Goal: Obtain resource: Obtain resource

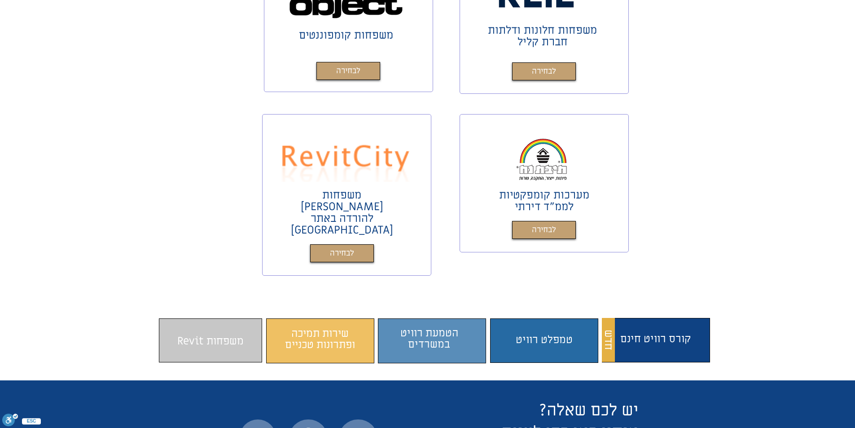
scroll to position [494, 0]
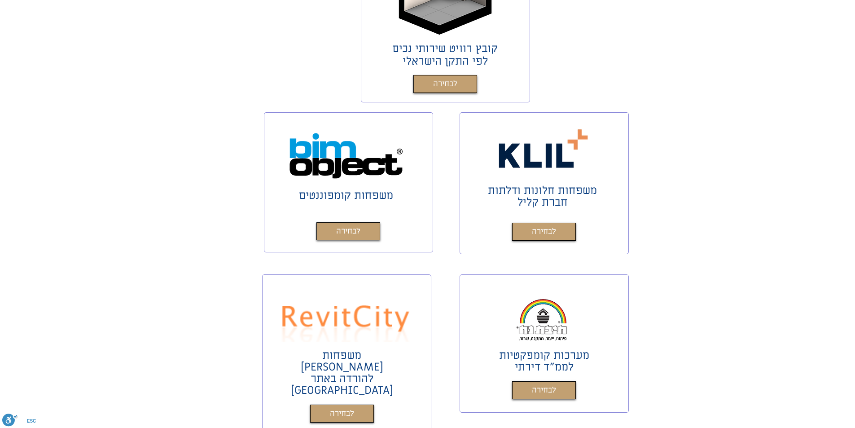
scroll to position [539, 0]
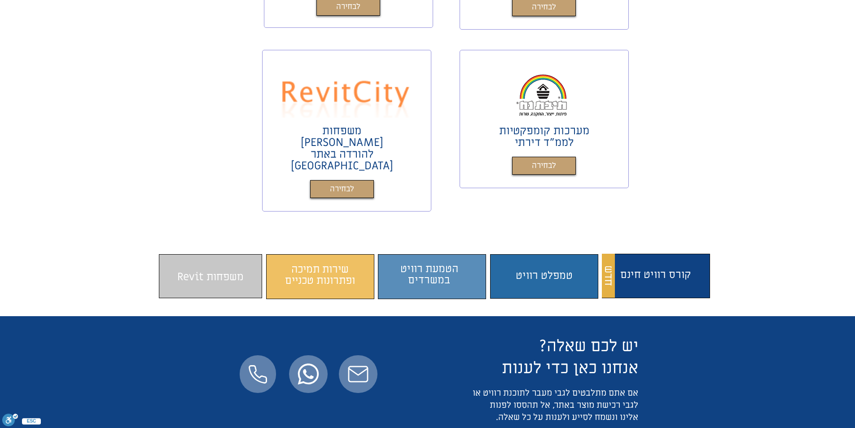
click at [565, 99] on img "main content" at bounding box center [543, 93] width 64 height 47
click at [549, 164] on span "לבחירה" at bounding box center [544, 165] width 24 height 13
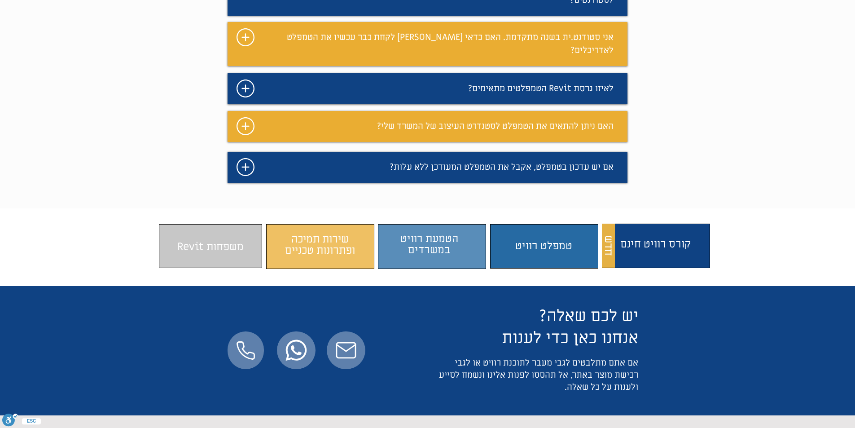
scroll to position [718, 0]
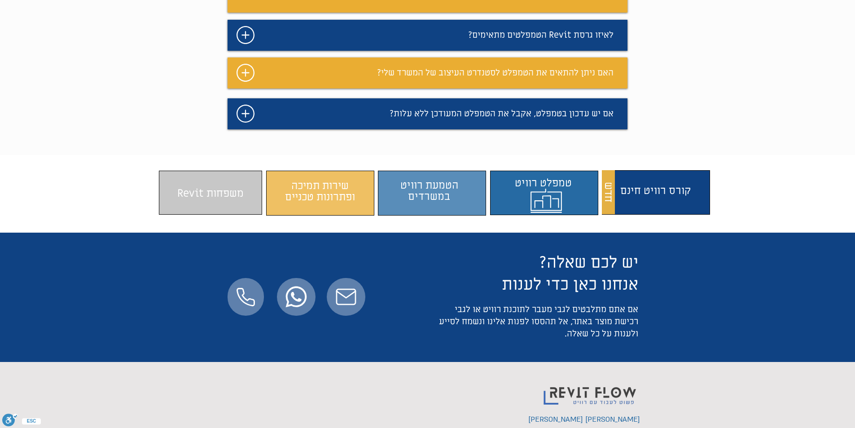
click at [543, 173] on span "התוכן משתנה כשעוברים עם העכבר" at bounding box center [546, 190] width 103 height 35
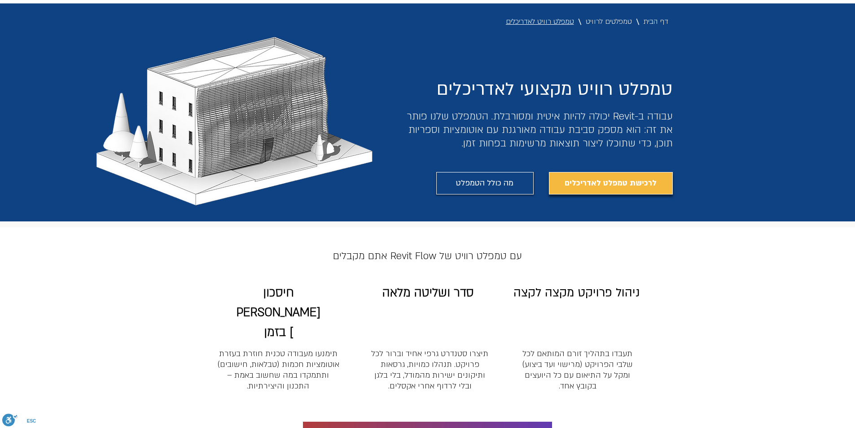
scroll to position [79, 0]
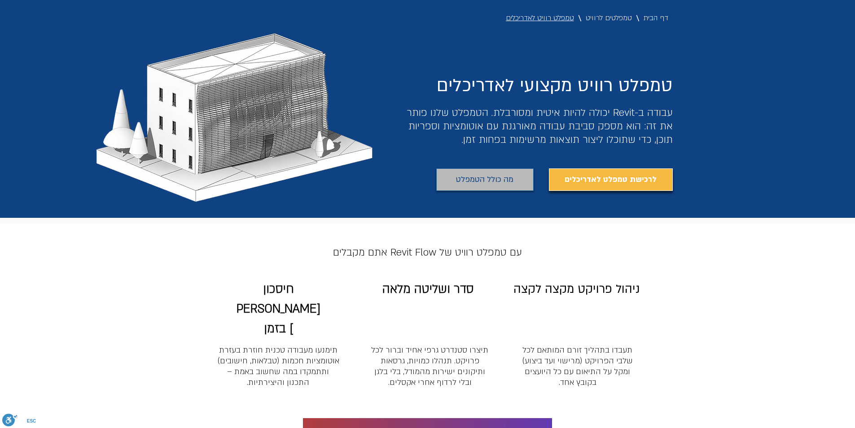
click at [509, 174] on span "מה כולל הטמפלט" at bounding box center [484, 179] width 57 height 14
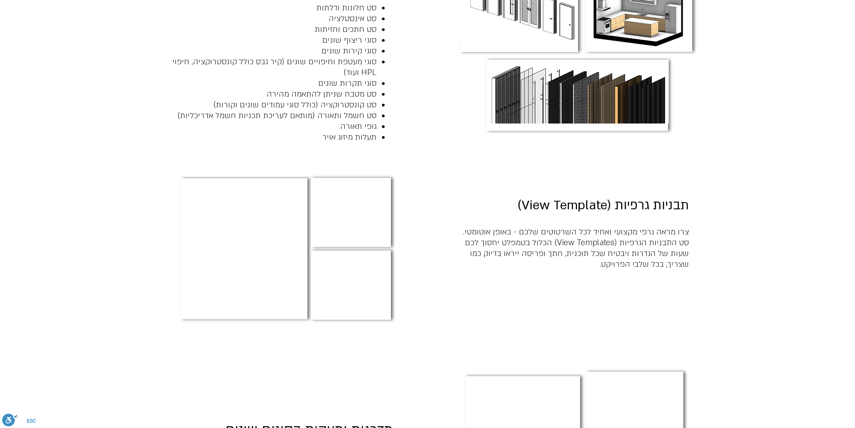
scroll to position [1142, 0]
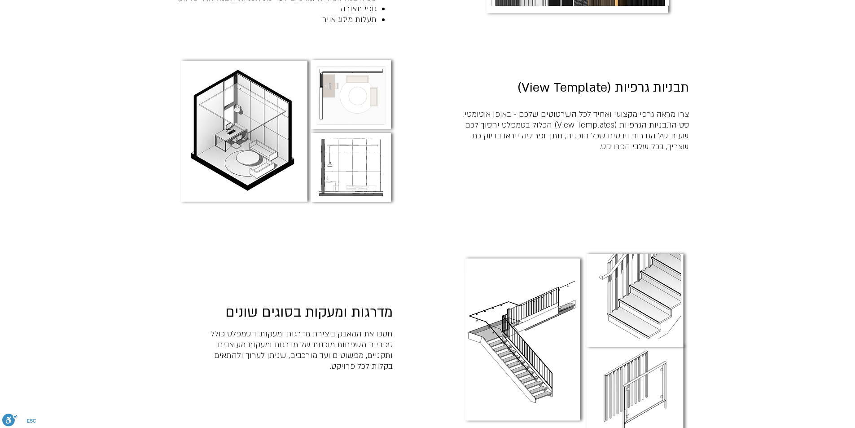
drag, startPoint x: 515, startPoint y: 165, endPoint x: 520, endPoint y: 166, distance: 4.6
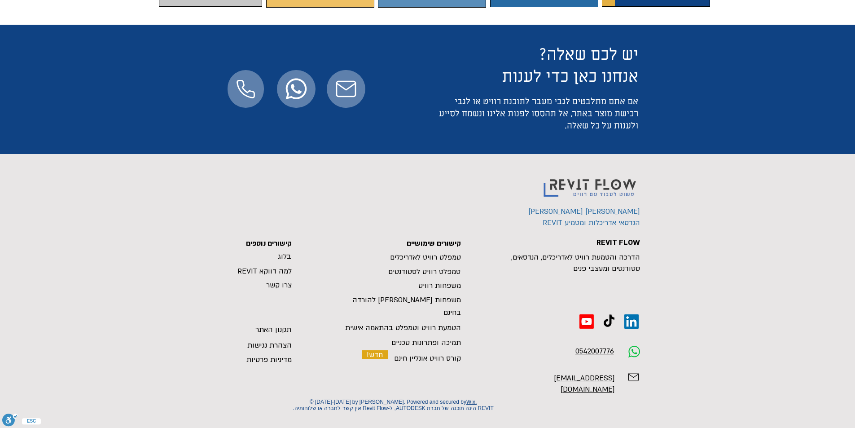
scroll to position [718, 0]
